Goal: Transaction & Acquisition: Book appointment/travel/reservation

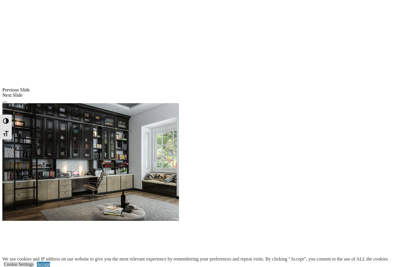
scroll to position [453, 0]
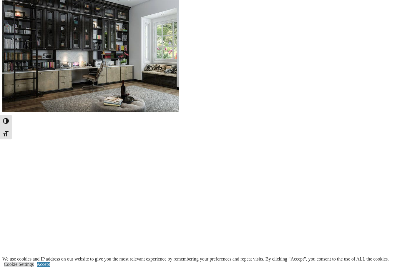
scroll to position [564, 0]
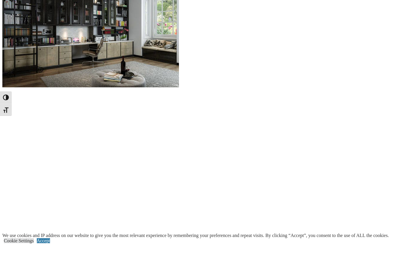
scroll to position [587, 0]
